Goal: Task Accomplishment & Management: Use online tool/utility

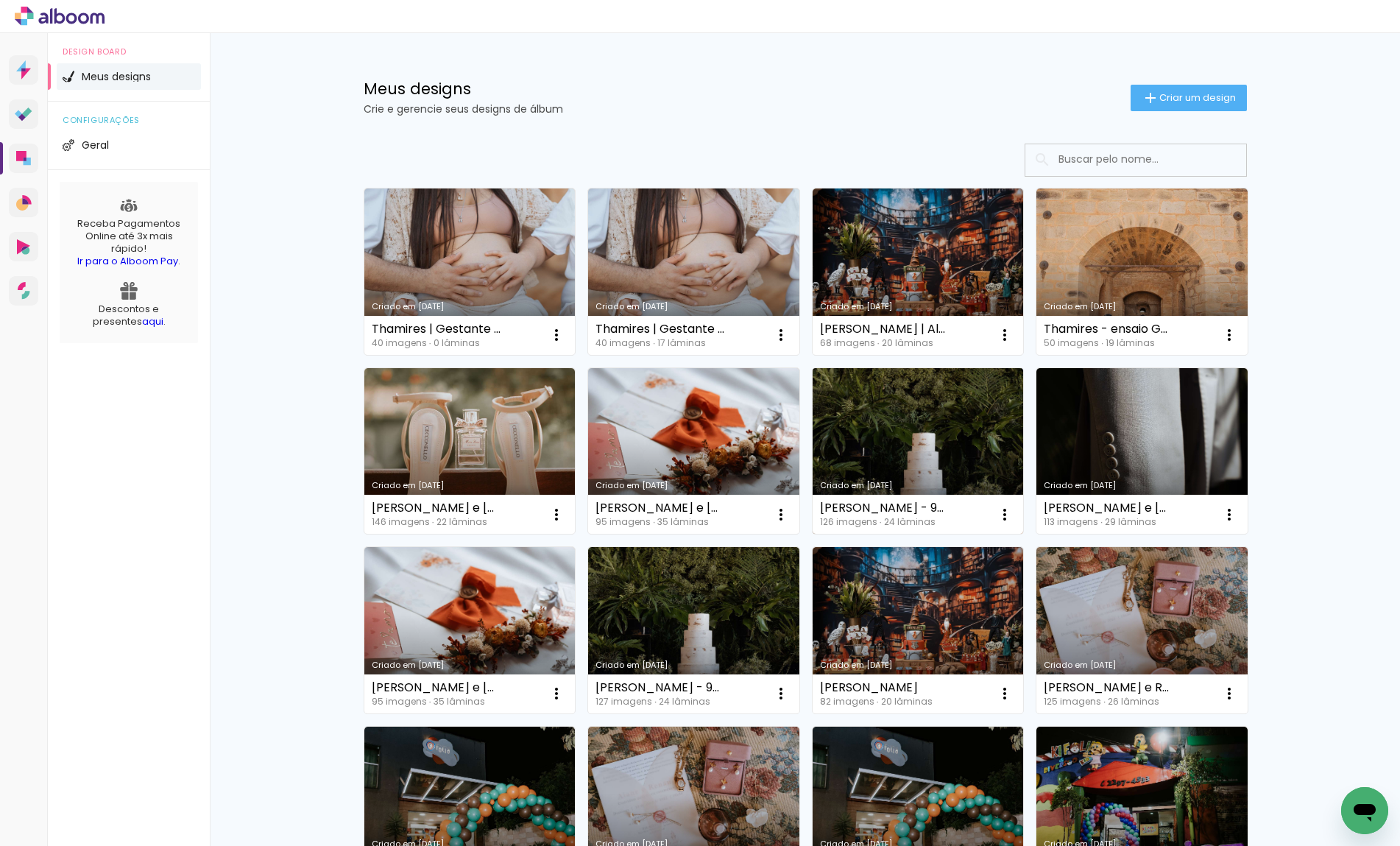
click at [959, 409] on link "Criado em [DATE]" at bounding box center [918, 452] width 211 height 167
click at [0, 0] on neon-animated-pages "Confirmar Cancelar" at bounding box center [0, 0] width 0 height 0
